Goal: Check status: Check status

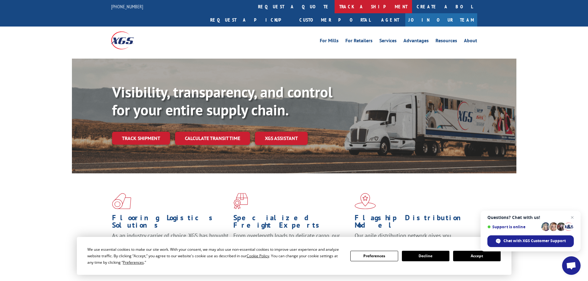
click at [334, 8] on link "track a shipment" at bounding box center [372, 6] width 77 height 13
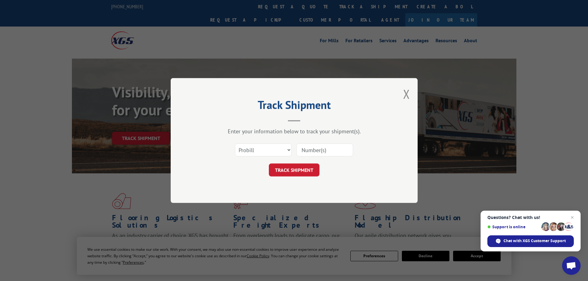
click at [331, 152] on input at bounding box center [324, 149] width 57 height 13
paste input "BX17925"
type input "BX17925"
click at [290, 153] on select "Select category... Probill BOL PO" at bounding box center [263, 149] width 57 height 13
select select "bol"
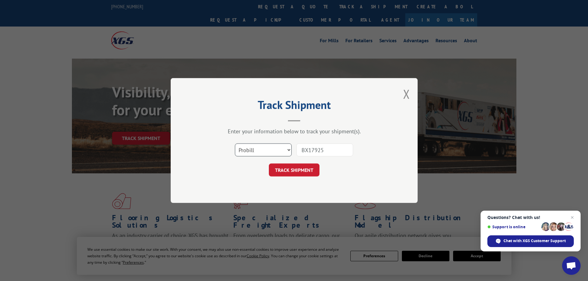
click at [235, 143] on select "Select category... Probill BOL PO" at bounding box center [263, 149] width 57 height 13
click at [299, 170] on button "TRACK SHIPMENT" at bounding box center [294, 169] width 51 height 13
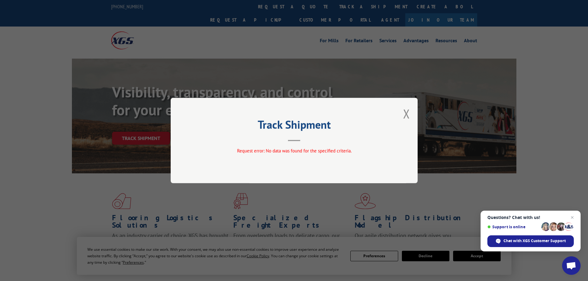
drag, startPoint x: 299, startPoint y: 170, endPoint x: 283, endPoint y: 145, distance: 30.2
click at [281, 147] on div "Track Shipment Request error: No data was found for the specified criteria." at bounding box center [294, 140] width 247 height 85
click at [406, 113] on button "Close modal" at bounding box center [406, 113] width 7 height 16
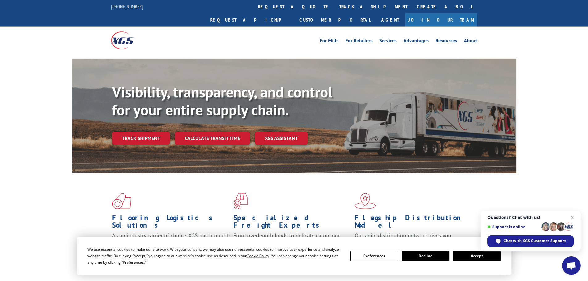
click at [464, 13] on link "Join Our Team" at bounding box center [441, 19] width 72 height 13
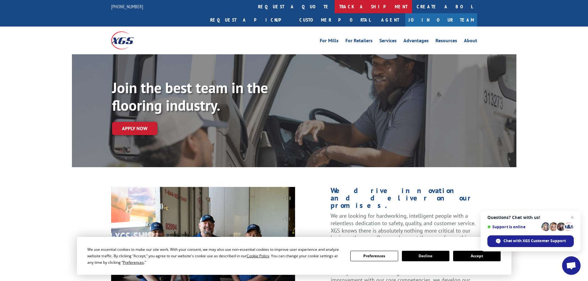
click at [334, 2] on link "track a shipment" at bounding box center [372, 6] width 77 height 13
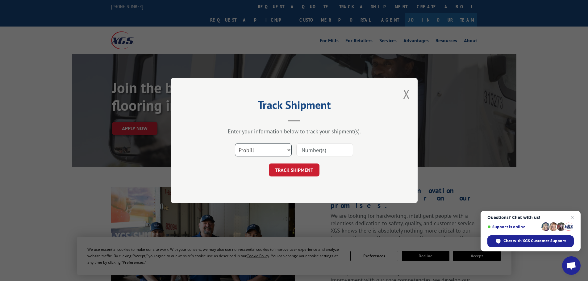
click at [274, 148] on select "Select category... Probill BOL PO" at bounding box center [263, 149] width 57 height 13
select select "po"
click at [235, 143] on select "Select category... Probill BOL PO" at bounding box center [263, 149] width 57 height 13
click at [324, 149] on input at bounding box center [324, 149] width 57 height 13
paste input "1053538"
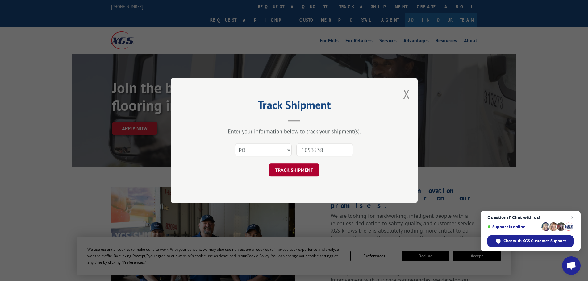
type input "1053538"
click at [305, 170] on button "TRACK SHIPMENT" at bounding box center [294, 169] width 51 height 13
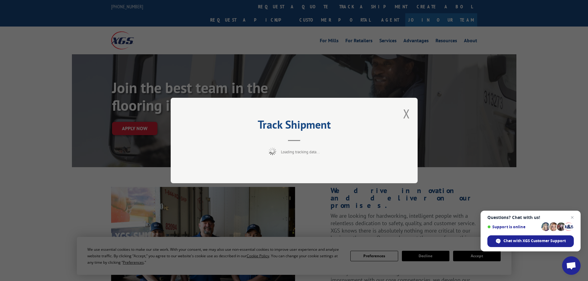
drag, startPoint x: 309, startPoint y: 168, endPoint x: 295, endPoint y: 163, distance: 14.8
click at [295, 163] on div "Track Shipment Loading tracking data..." at bounding box center [294, 140] width 247 height 85
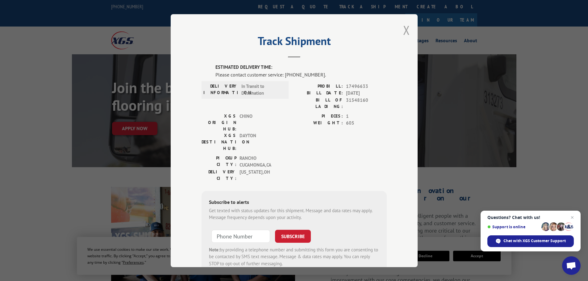
click at [404, 31] on button "Close modal" at bounding box center [406, 30] width 7 height 16
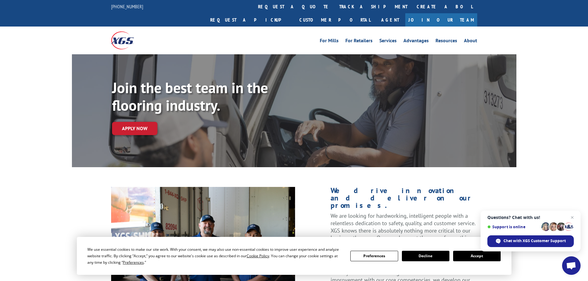
click at [248, 78] on strong "Join the best team in the flooring industry." at bounding box center [190, 96] width 156 height 37
